Goal: Transaction & Acquisition: Subscribe to service/newsletter

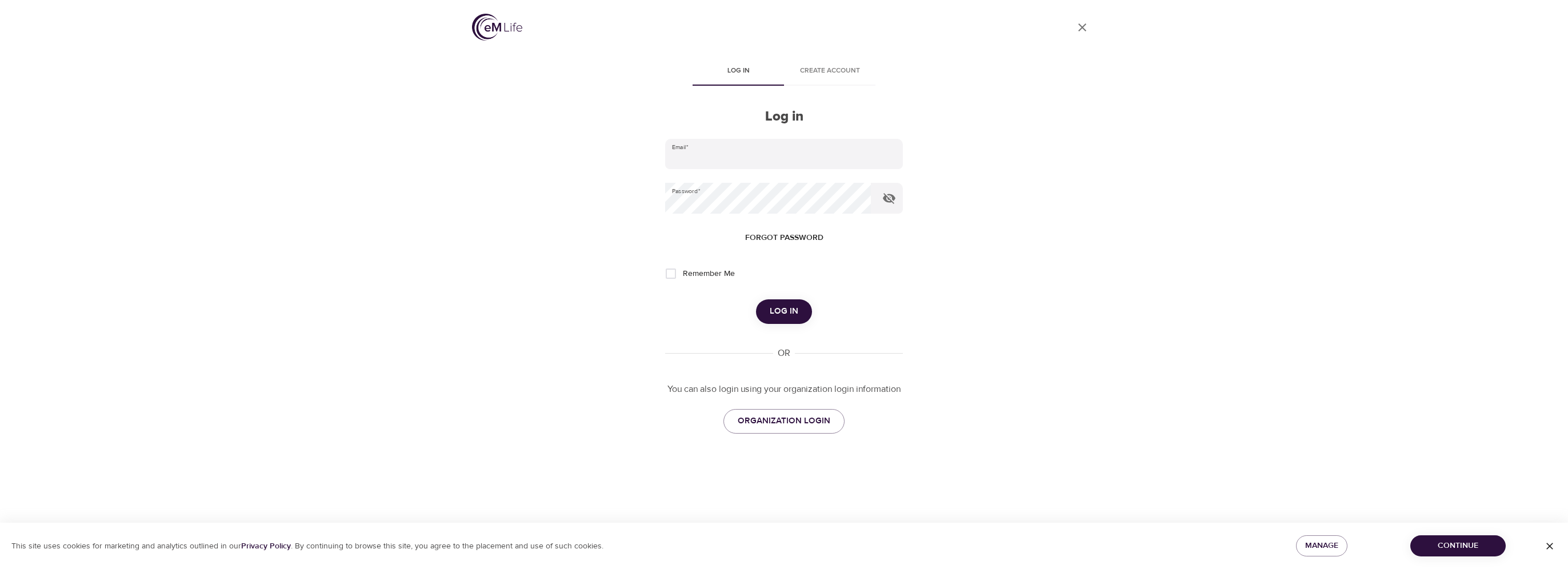
type input "vincent.oriente@wwt.com"
click at [772, 303] on button "Log in" at bounding box center [783, 311] width 56 height 24
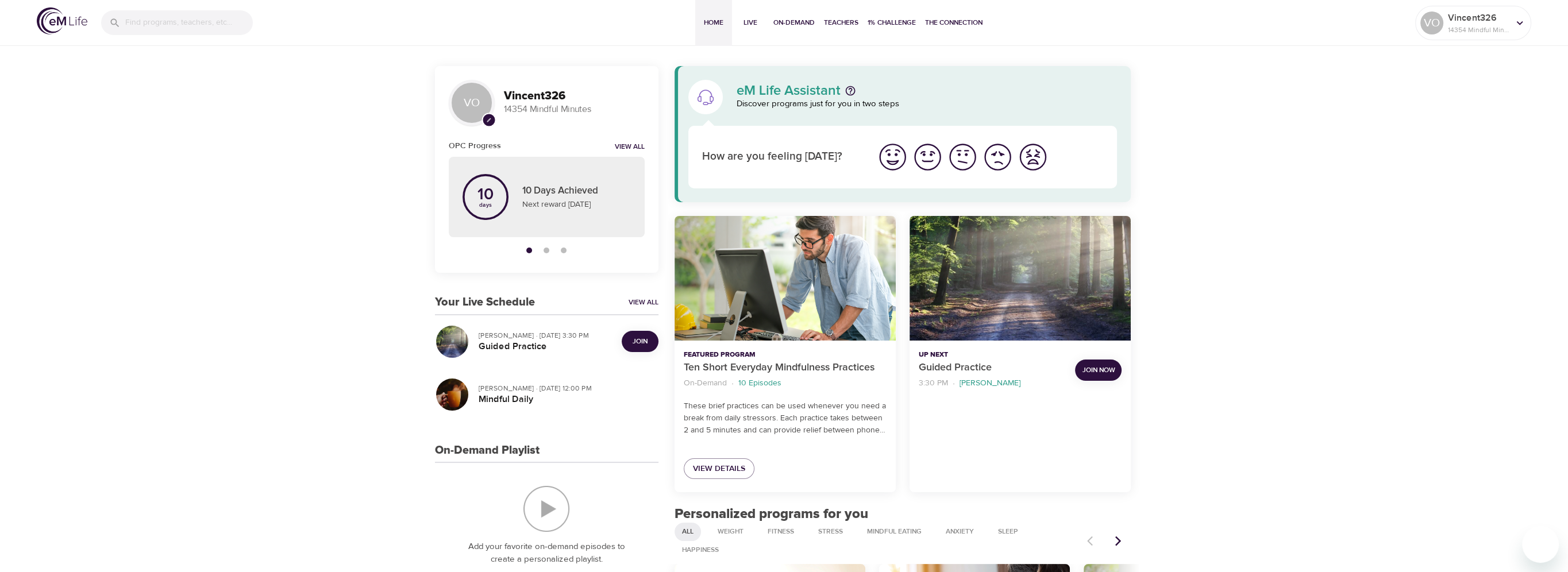
click at [630, 347] on span "Join" at bounding box center [640, 342] width 23 height 12
